Goal: Task Accomplishment & Management: Use online tool/utility

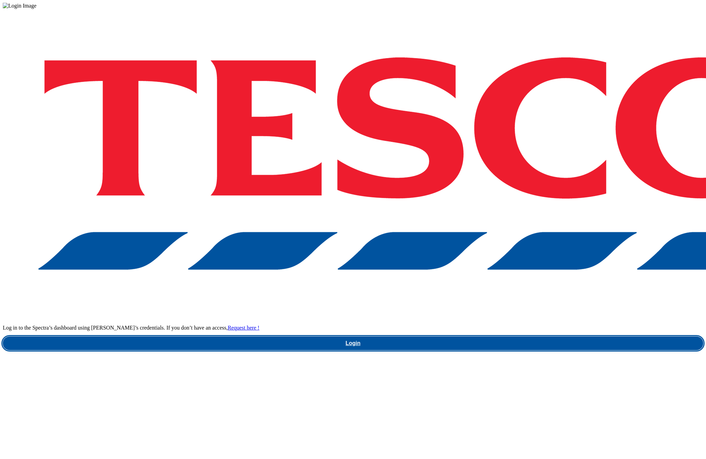
click at [529, 336] on link "Login" at bounding box center [353, 343] width 700 height 14
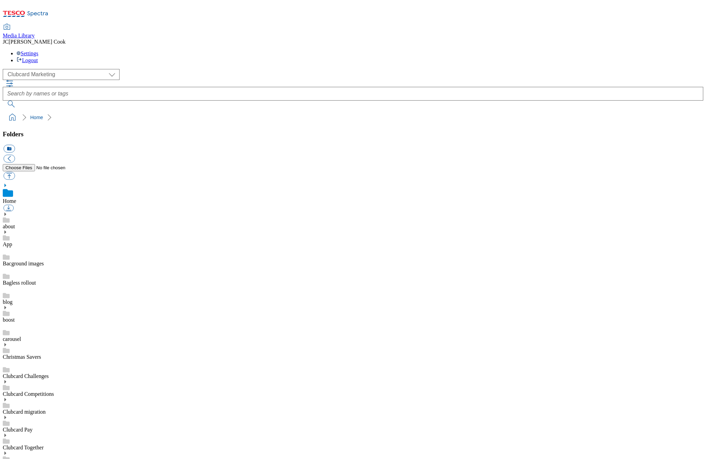
scroll to position [1, 0]
click at [38, 69] on select "Clubcard Marketing Dotcom UK Emails GHS Marketing UK GHS Product UK GHS ROI" at bounding box center [61, 74] width 117 height 11
select select "flare-homepage"
click at [4, 69] on select "Clubcard Marketing Dotcom UK Emails GHS Marketing UK GHS Product UK GHS ROI" at bounding box center [61, 74] width 117 height 11
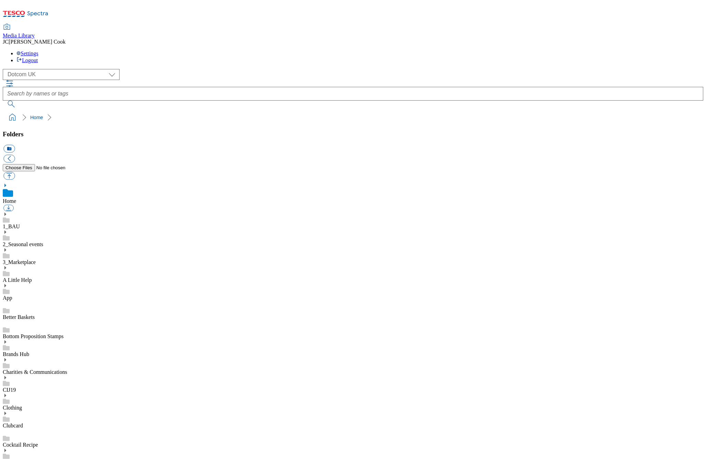
click at [8, 212] on icon at bounding box center [5, 214] width 5 height 5
click at [8, 249] on icon at bounding box center [5, 251] width 5 height 5
click at [8, 392] on icon at bounding box center [5, 394] width 5 height 5
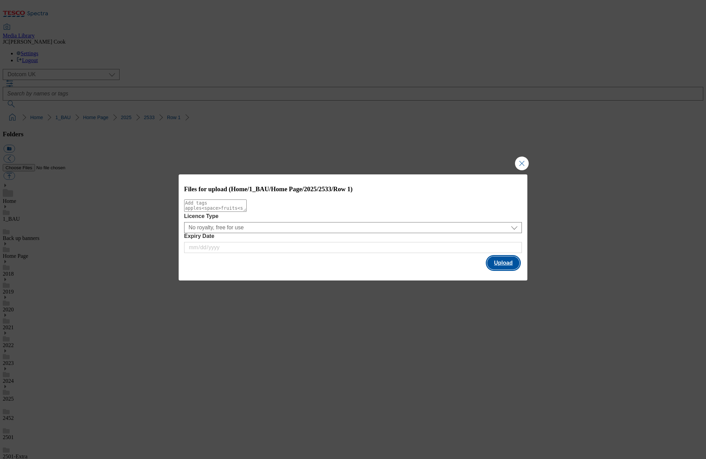
click at [504, 268] on button "Upload" at bounding box center [503, 262] width 32 height 13
